Goal: Navigation & Orientation: Find specific page/section

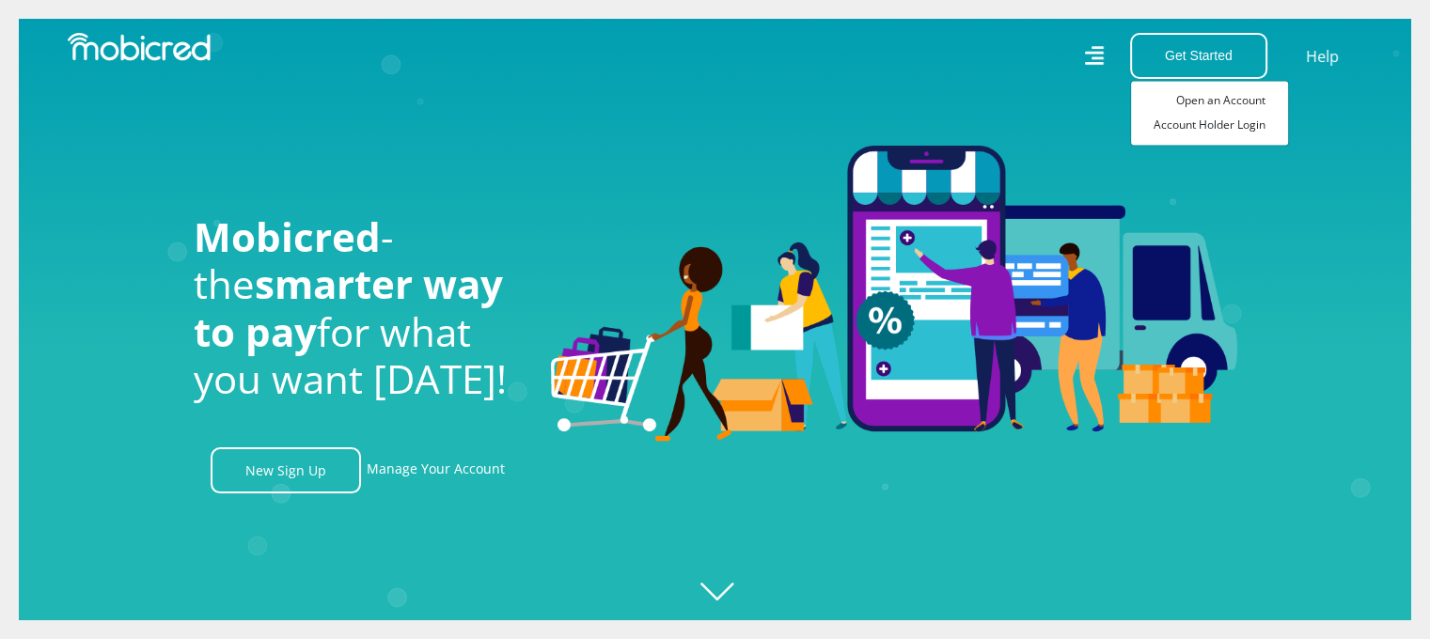
click at [861, 96] on nav "Get Started Open an Account Account Holder Login Help" at bounding box center [715, 56] width 1430 height 112
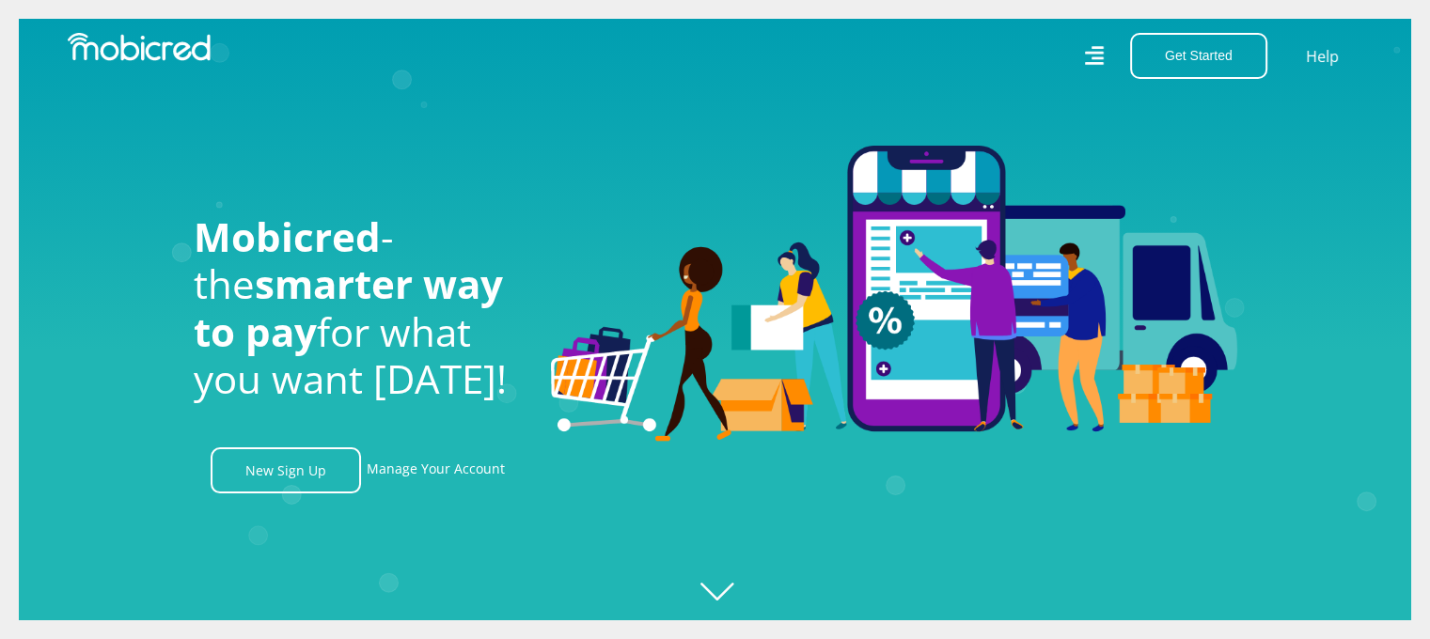
scroll to position [0, 22]
click at [135, 50] on img at bounding box center [139, 47] width 143 height 28
click at [103, 52] on img at bounding box center [139, 47] width 143 height 28
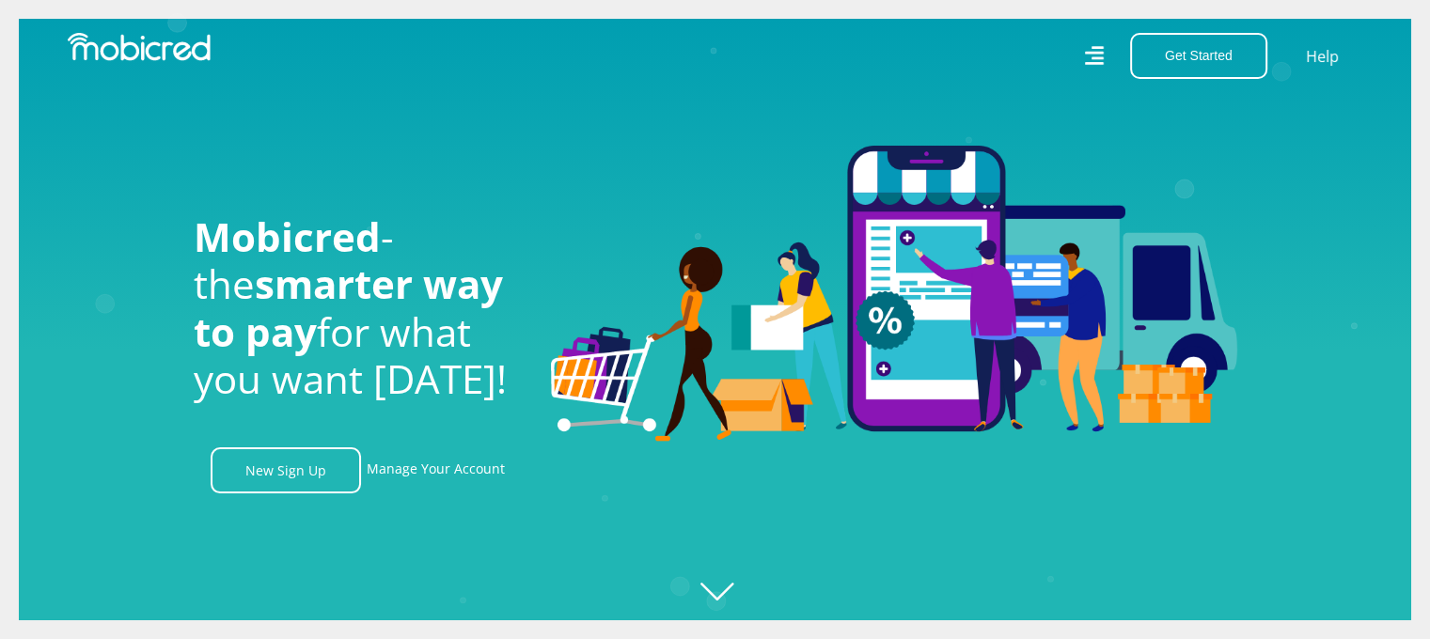
click at [103, 52] on img at bounding box center [139, 47] width 143 height 28
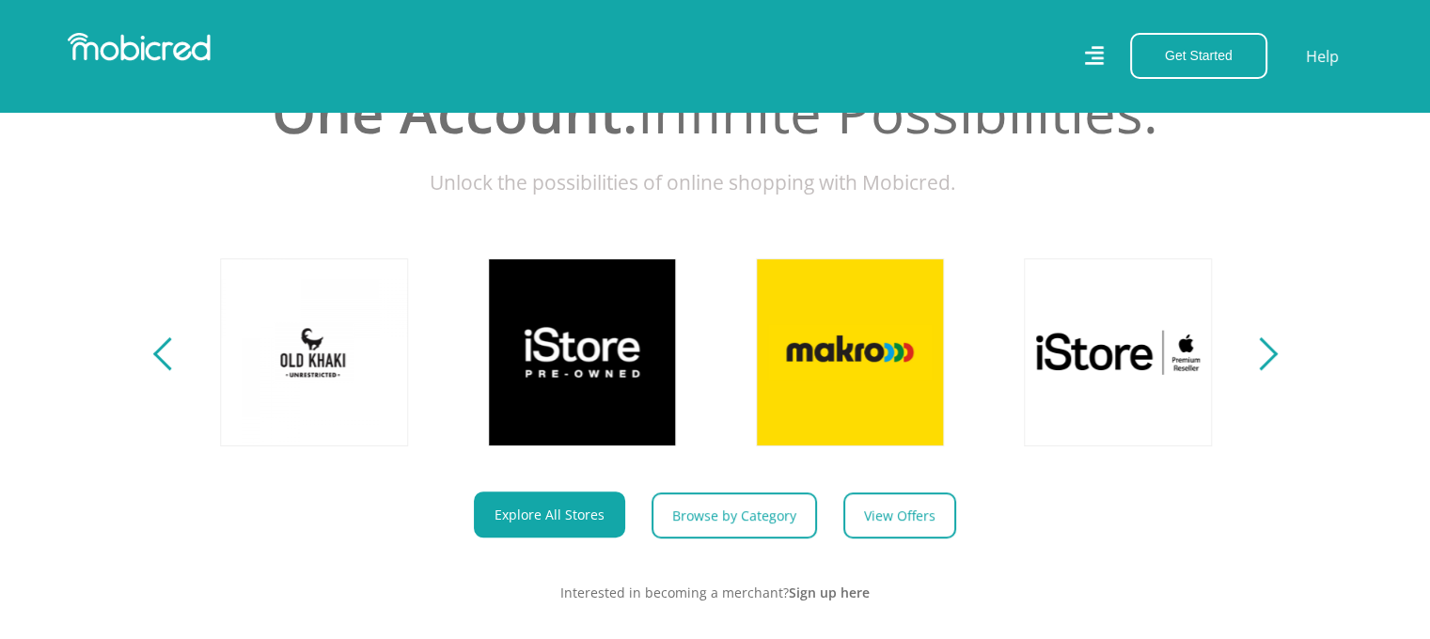
scroll to position [658, 0]
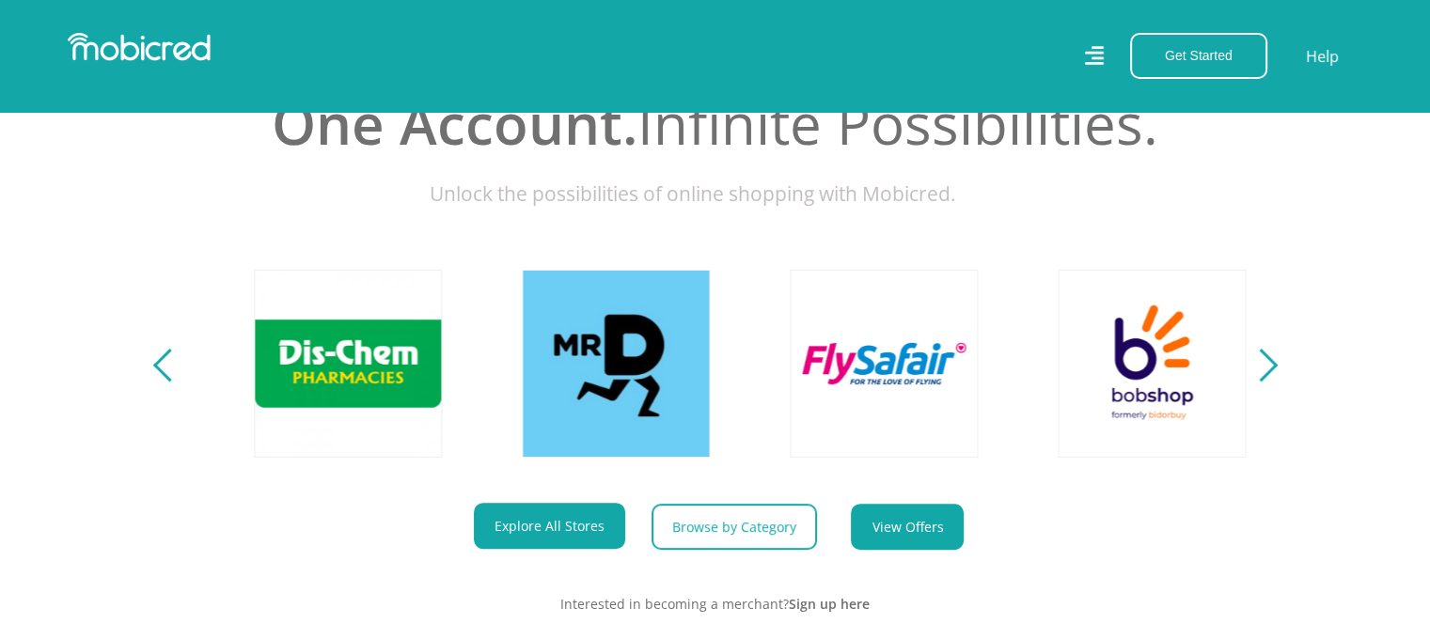
click at [889, 539] on link "View Offers" at bounding box center [907, 527] width 113 height 46
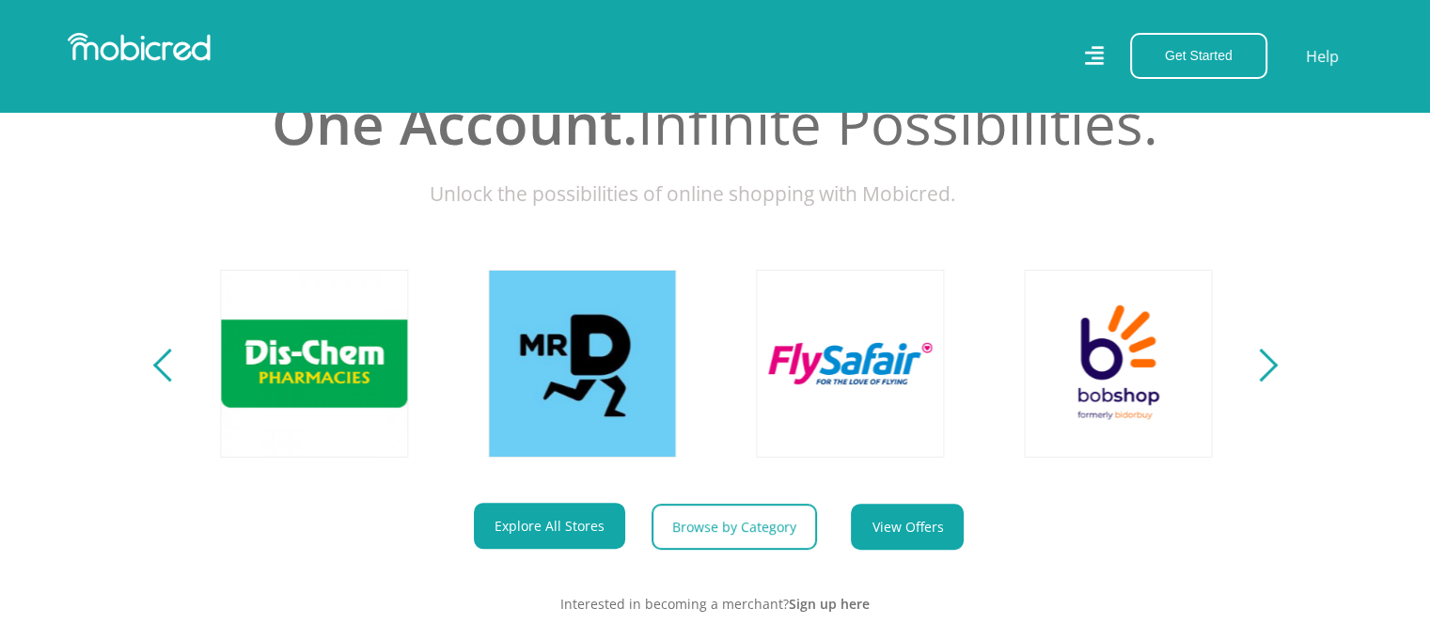
scroll to position [0, 2411]
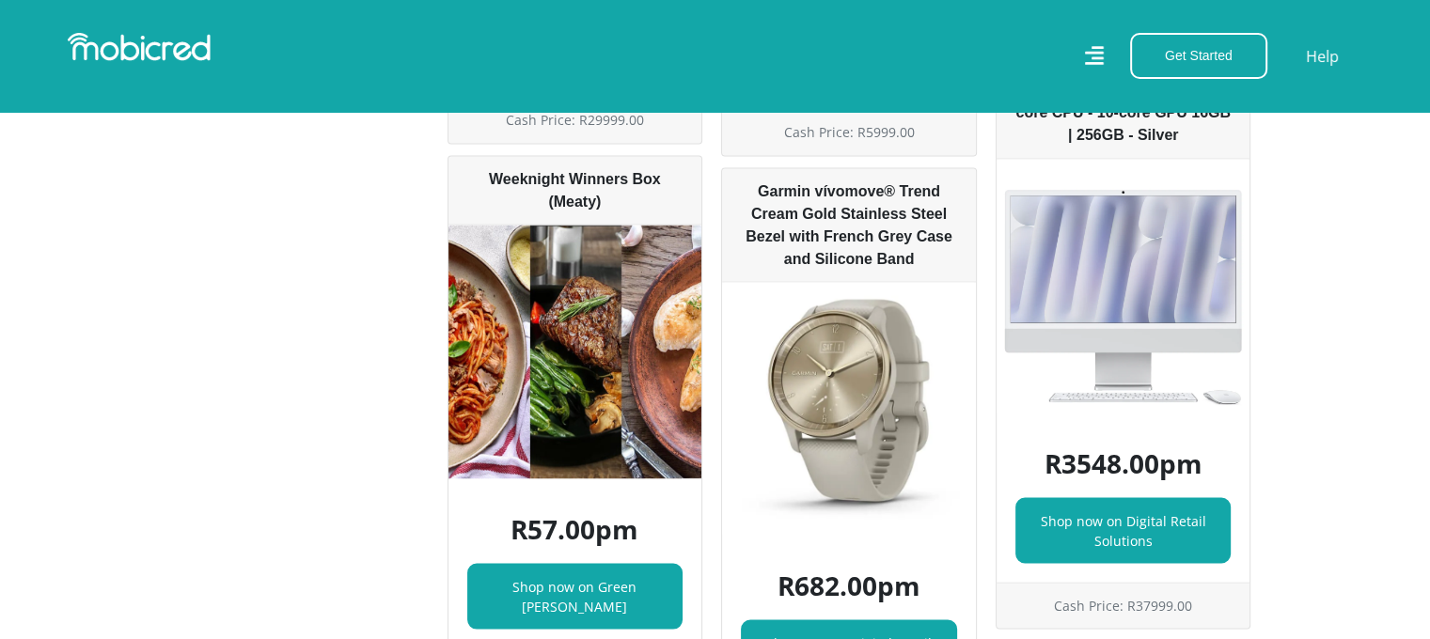
scroll to position [3385, 0]
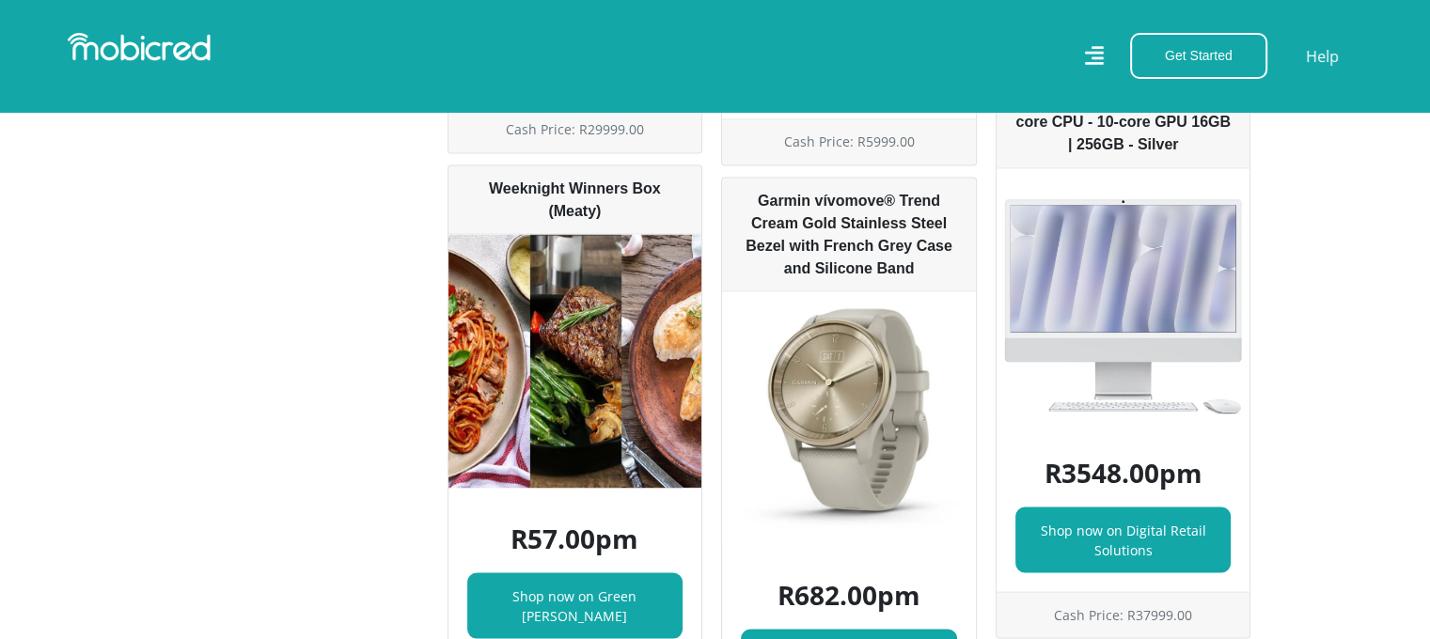
click at [844, 318] on img at bounding box center [849, 418] width 254 height 254
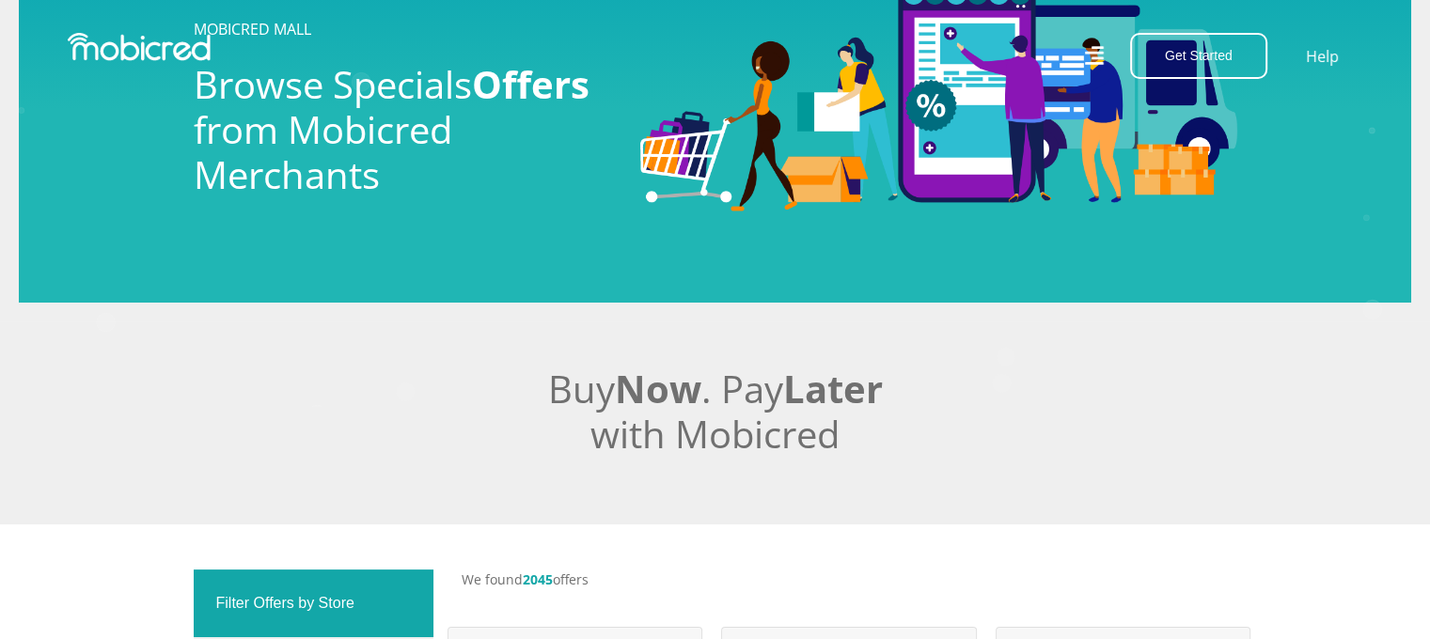
scroll to position [0, 0]
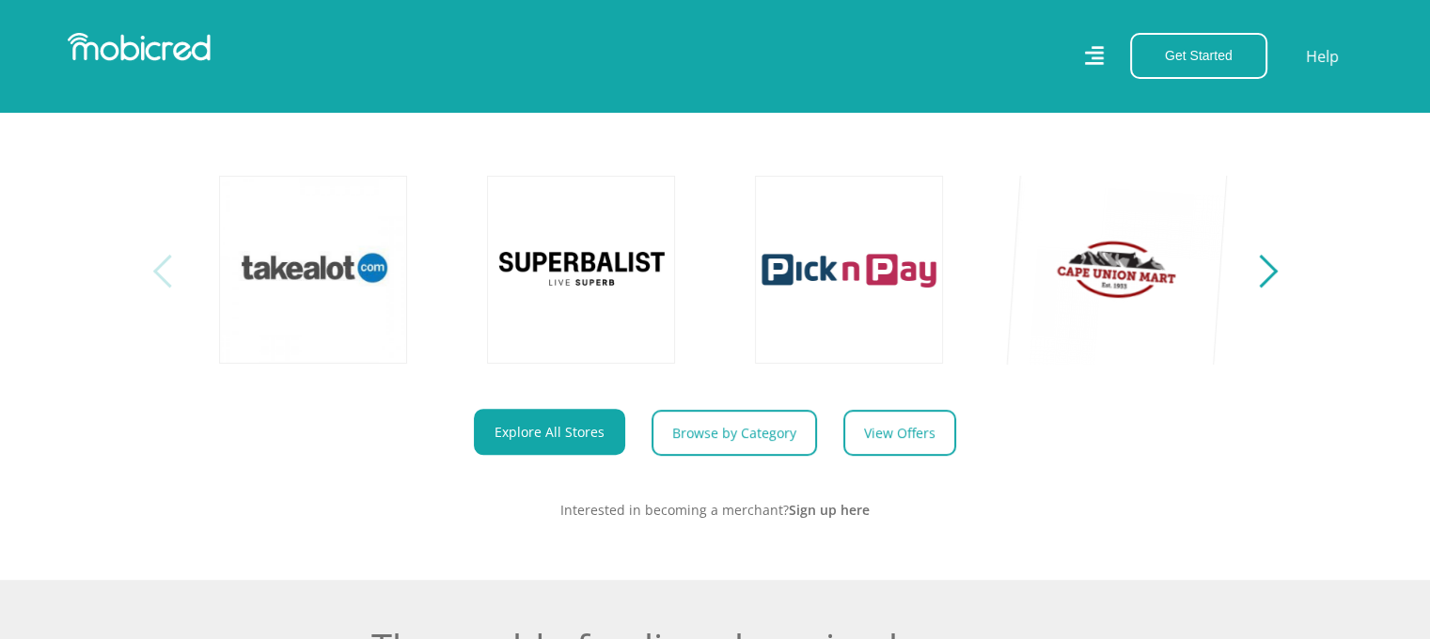
click at [1125, 273] on link at bounding box center [1117, 269] width 221 height 221
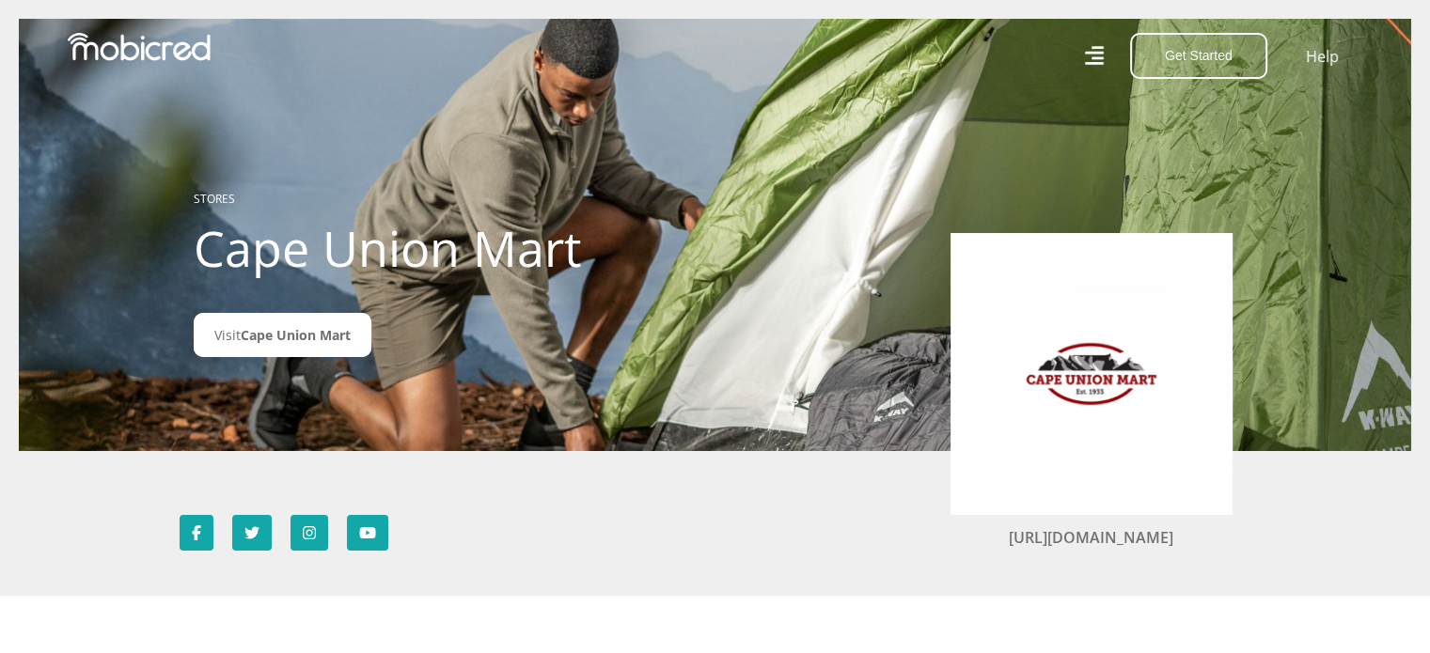
click at [1094, 382] on img at bounding box center [1092, 374] width 226 height 226
click at [1074, 392] on img at bounding box center [1092, 374] width 226 height 226
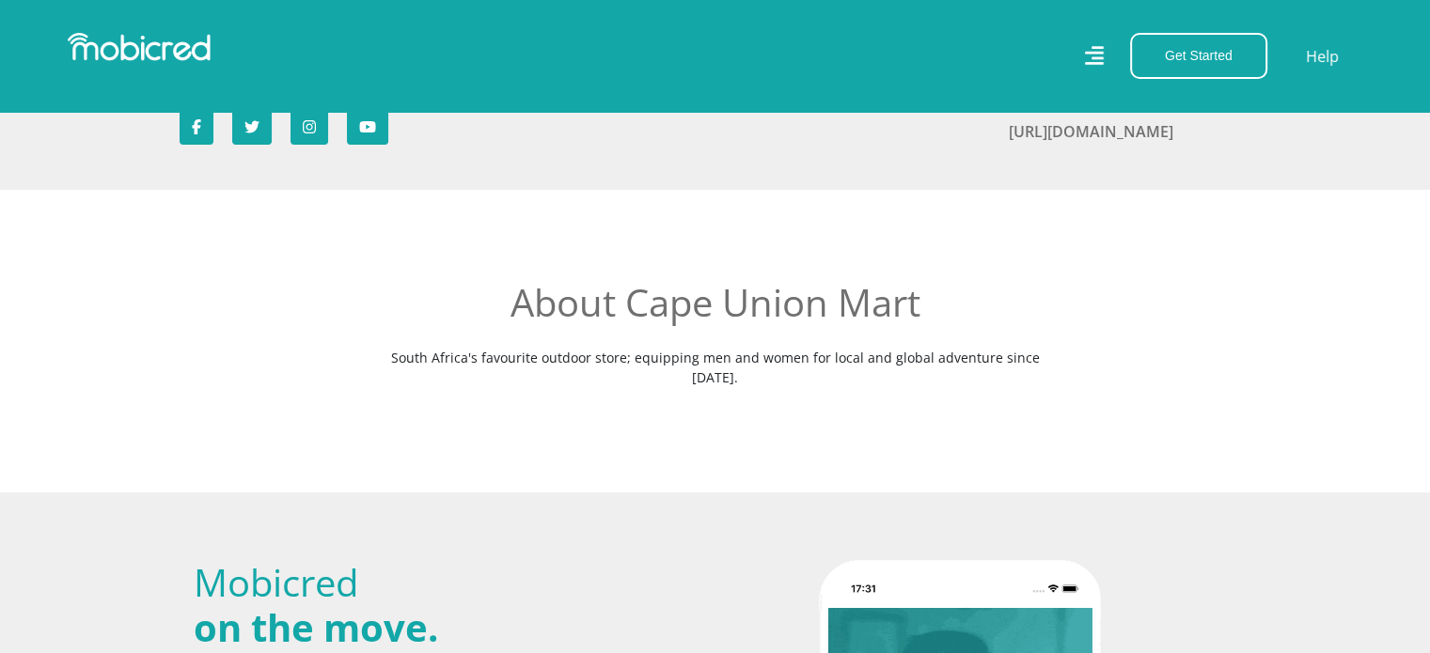
scroll to position [376, 0]
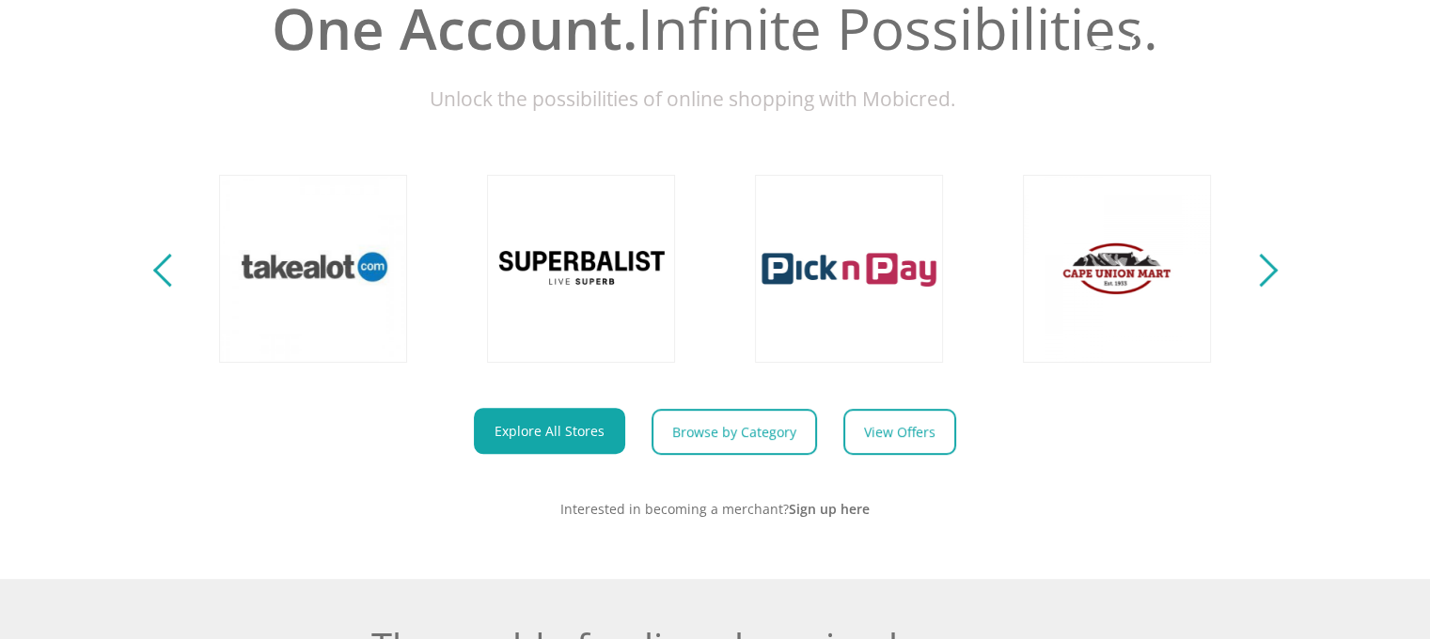
scroll to position [0, 1072]
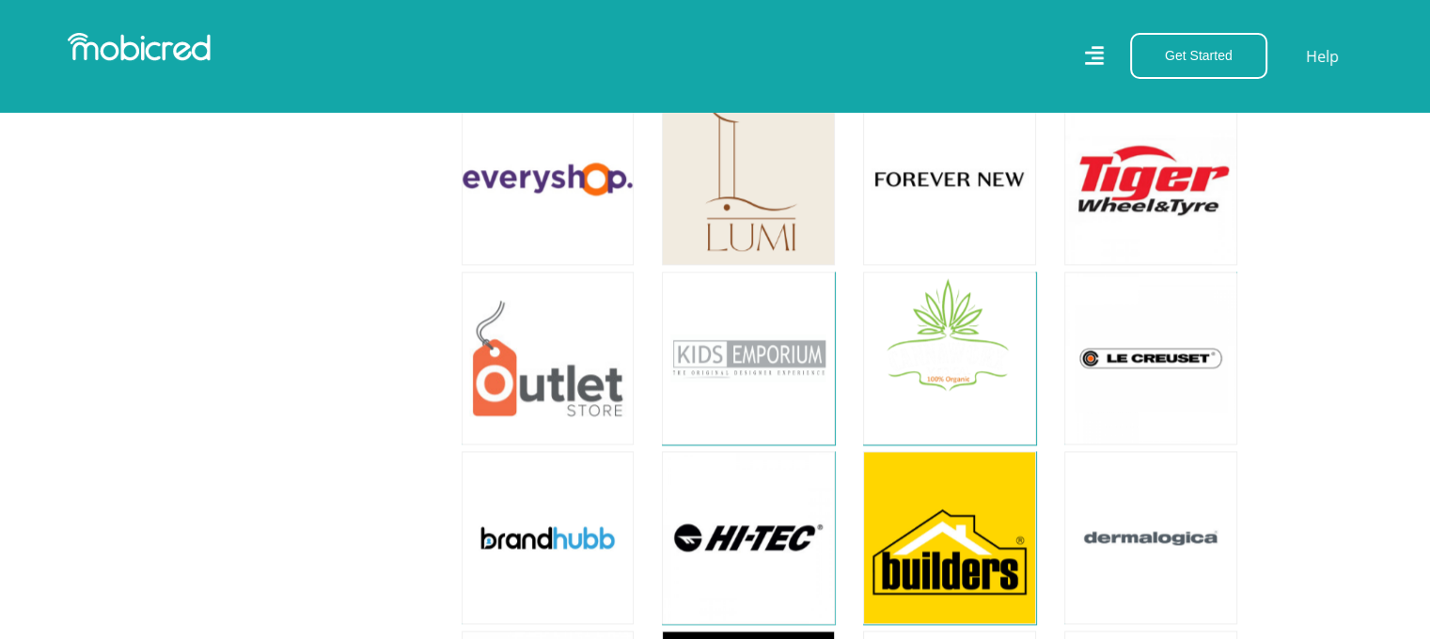
scroll to position [2257, 0]
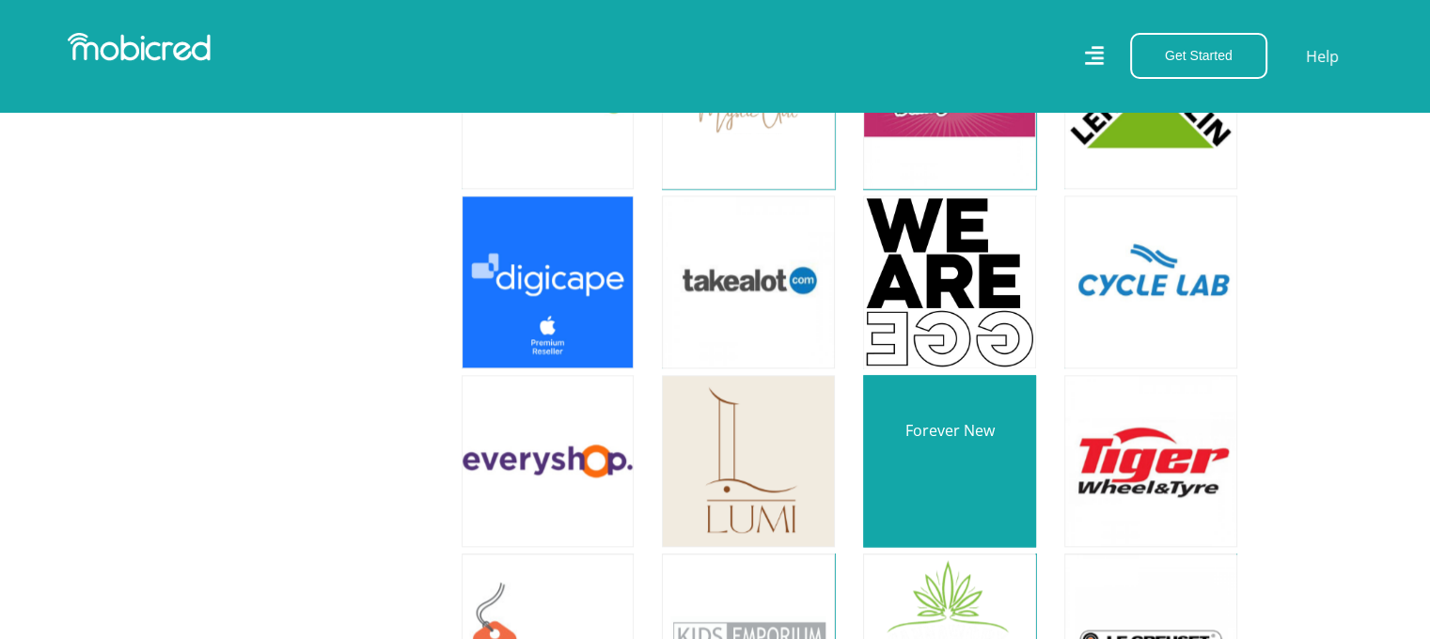
click at [940, 450] on link at bounding box center [949, 461] width 203 height 203
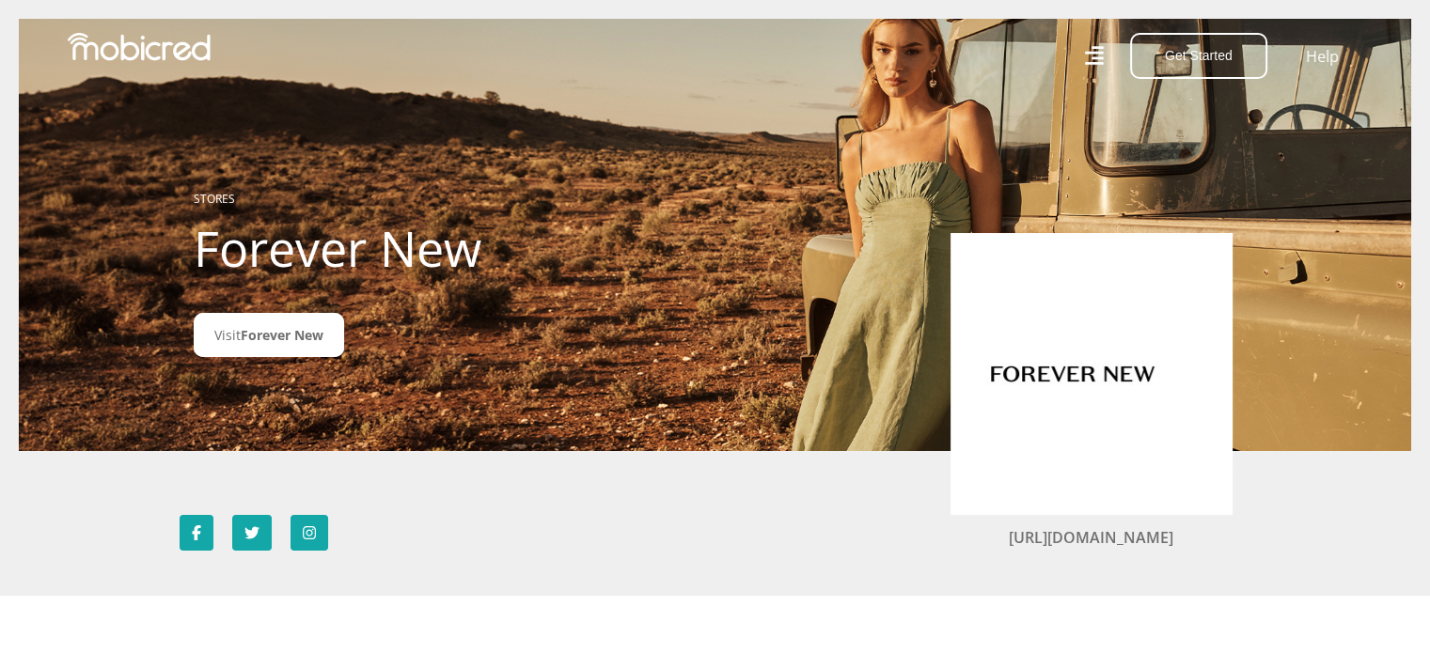
click at [1082, 375] on img at bounding box center [1073, 374] width 188 height 188
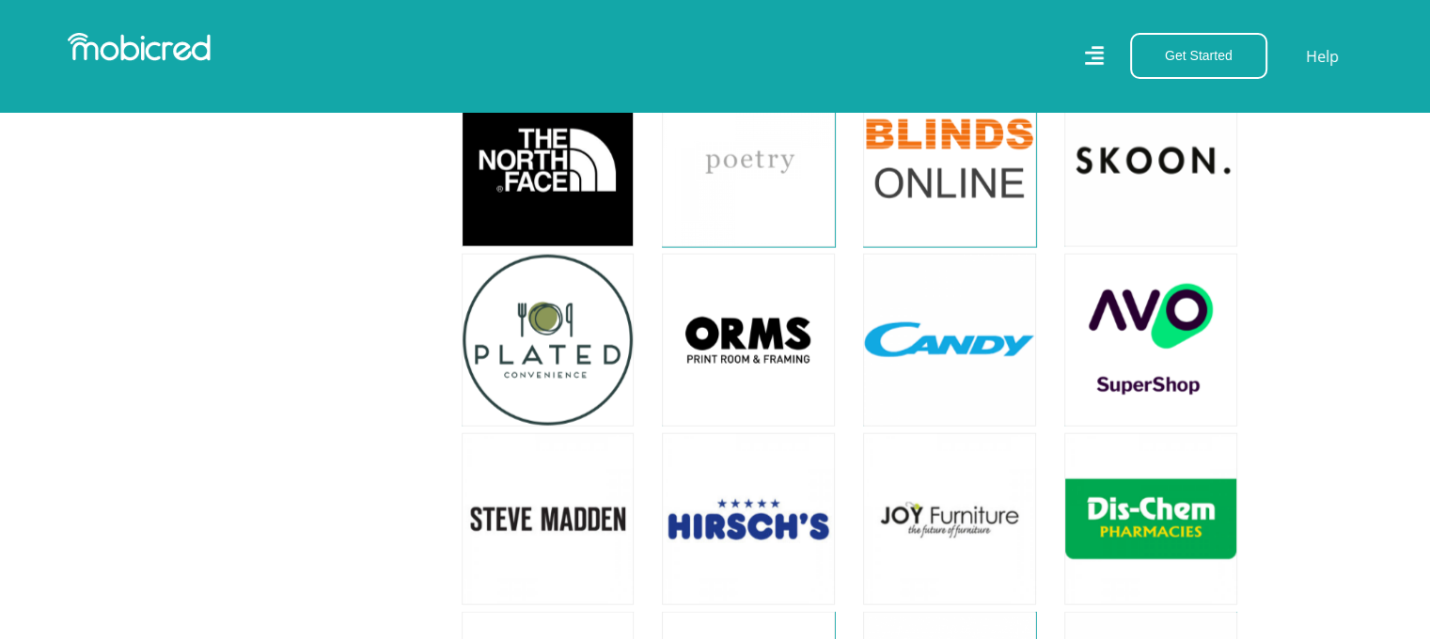
scroll to position [3974, 0]
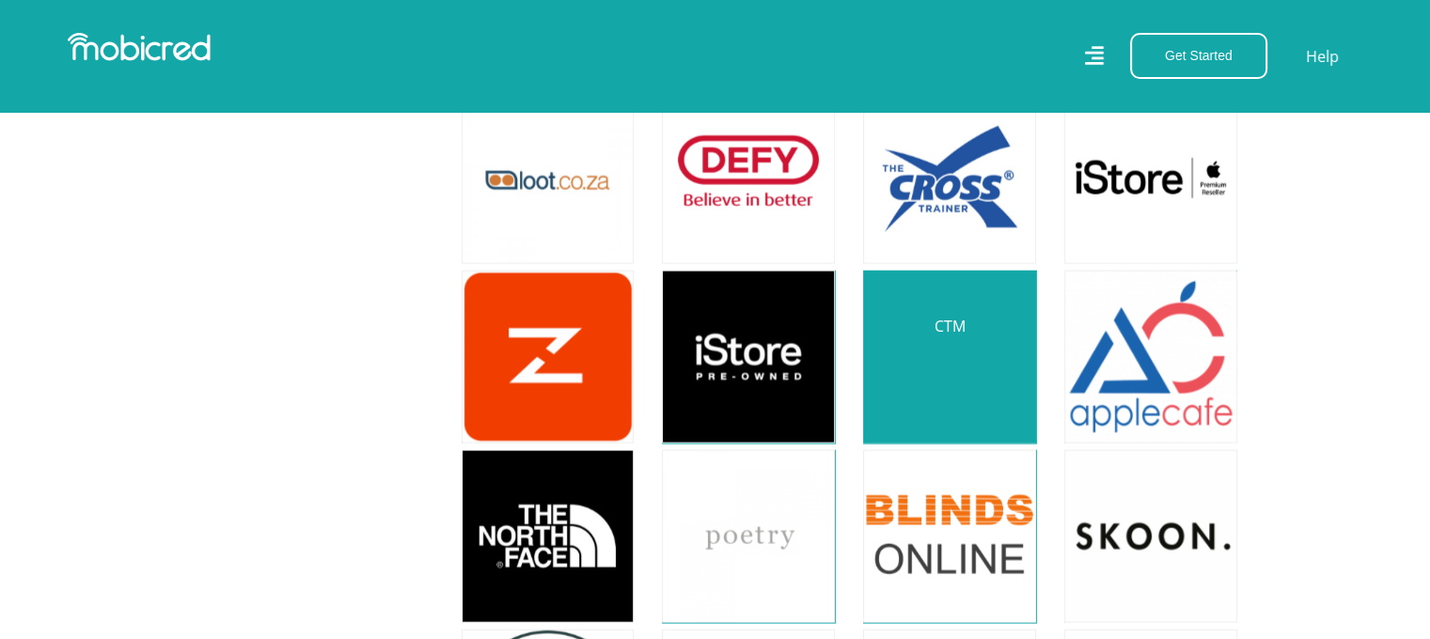
click at [935, 302] on link at bounding box center [949, 357] width 203 height 203
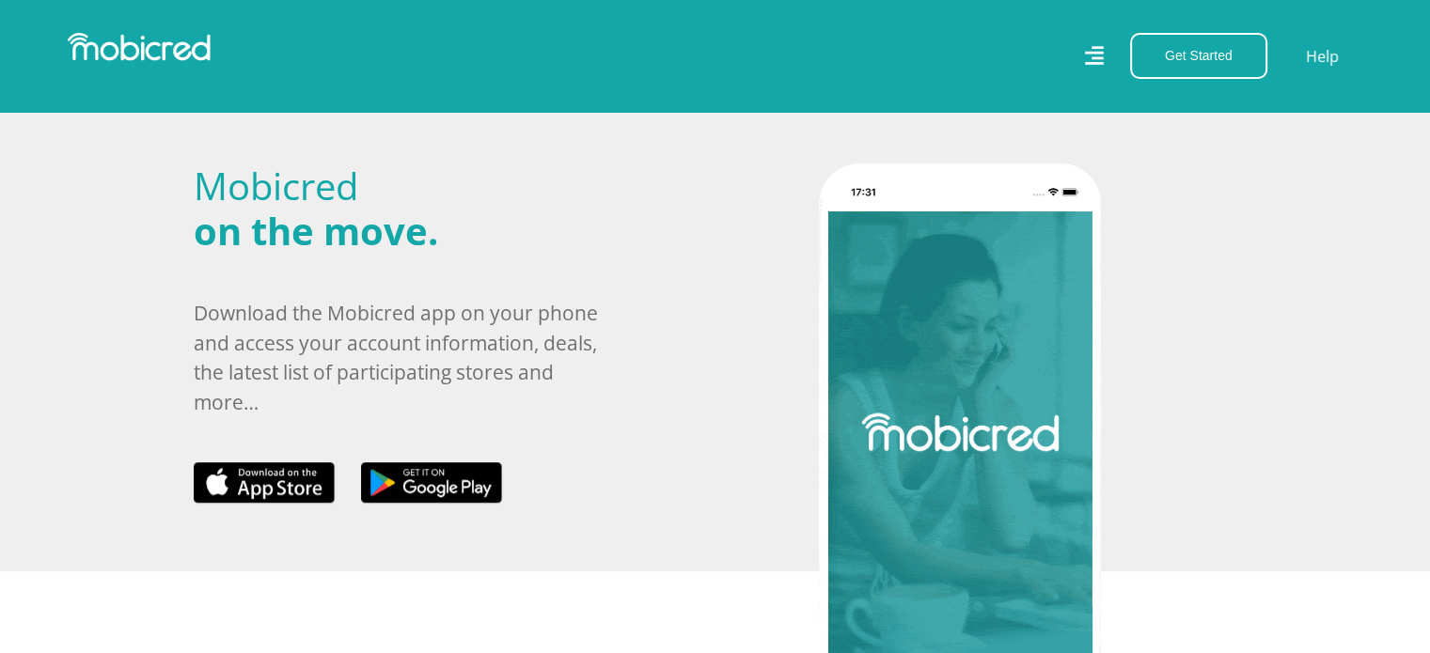
scroll to position [846, 0]
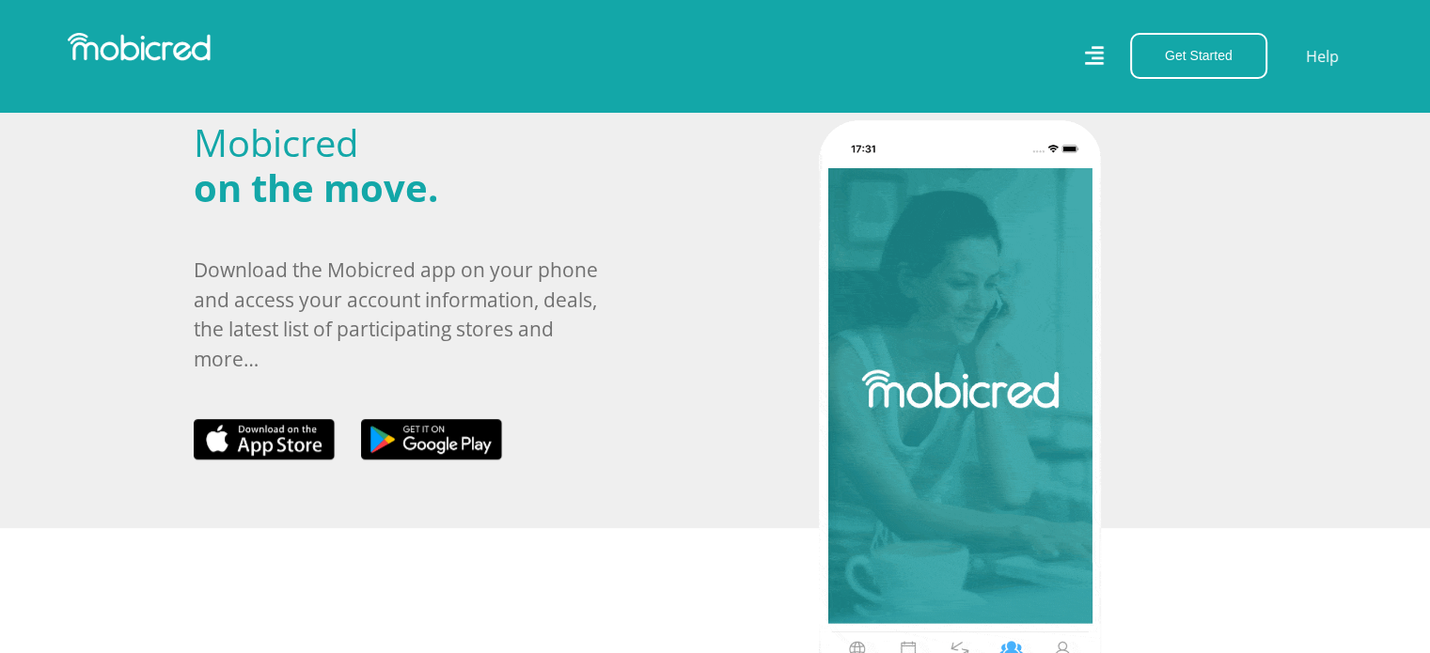
click at [717, 499] on section "Mobicred on the move. Download the Mobicred app on your phone and access your a…" at bounding box center [715, 291] width 1430 height 476
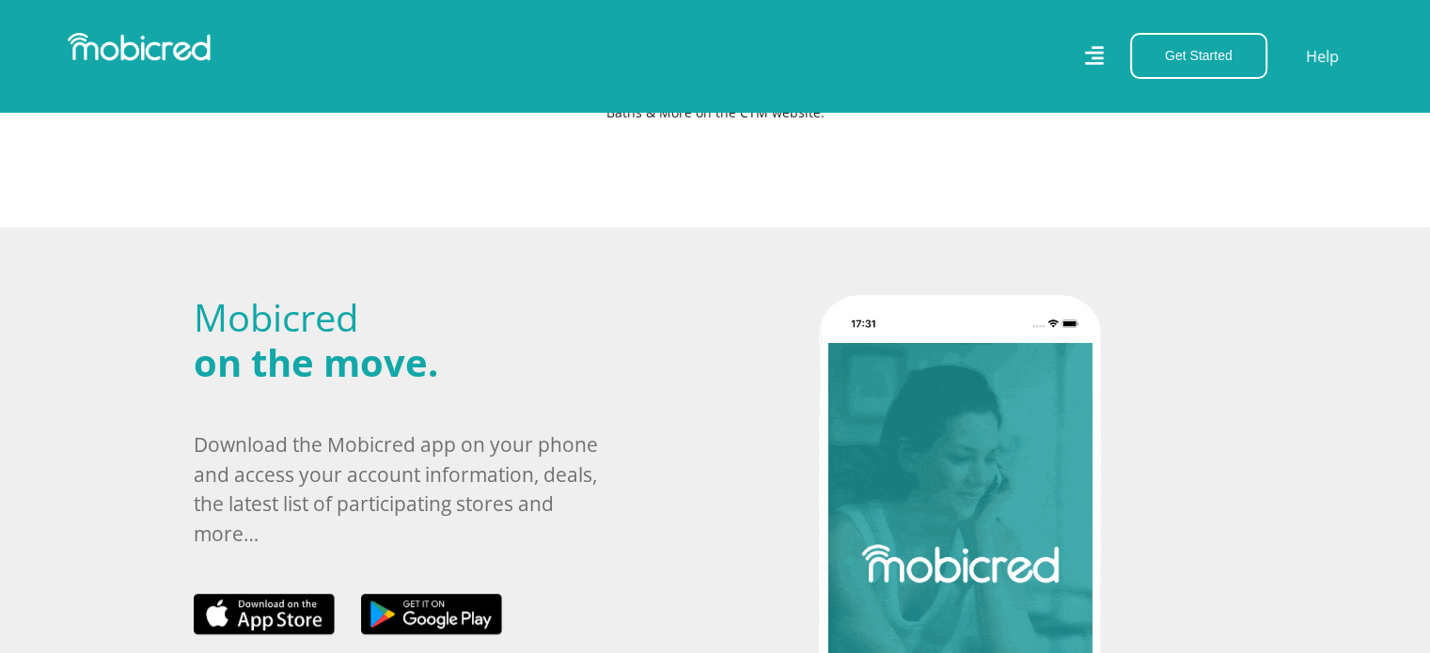
scroll to position [470, 0]
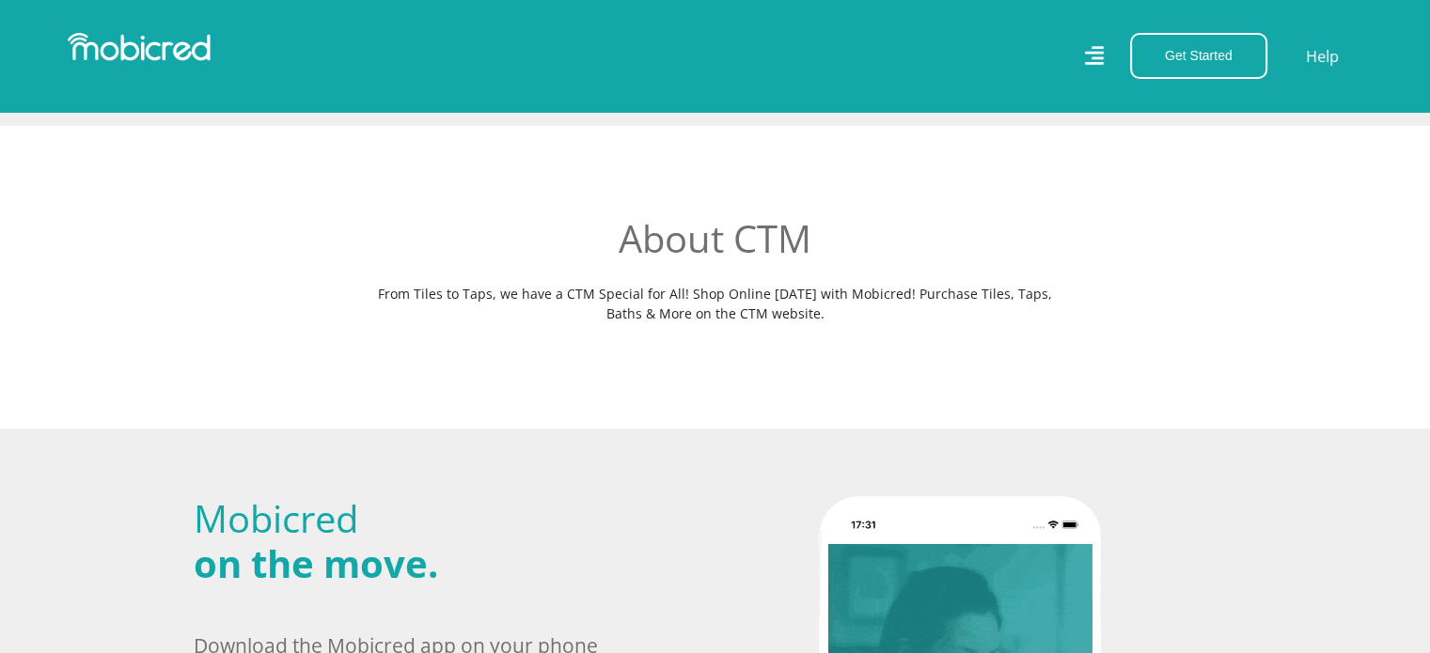
click at [118, 49] on img at bounding box center [139, 47] width 143 height 28
